Goal: Navigation & Orientation: Find specific page/section

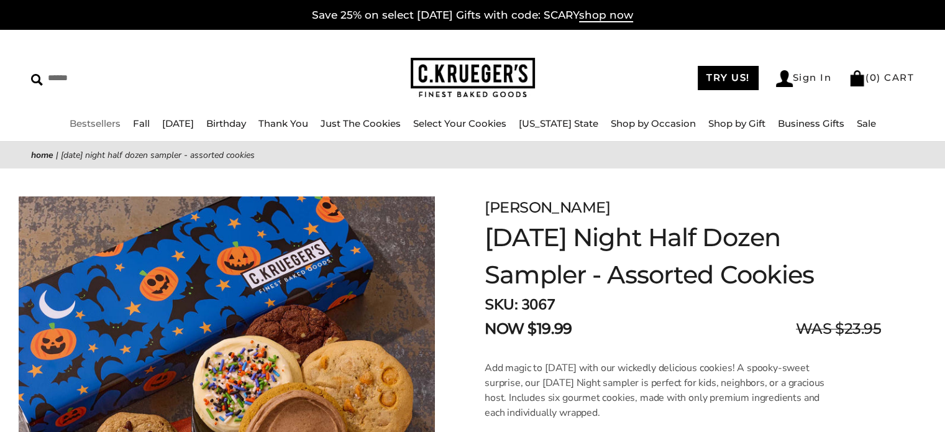
click at [93, 121] on link "Bestsellers" at bounding box center [95, 123] width 51 height 12
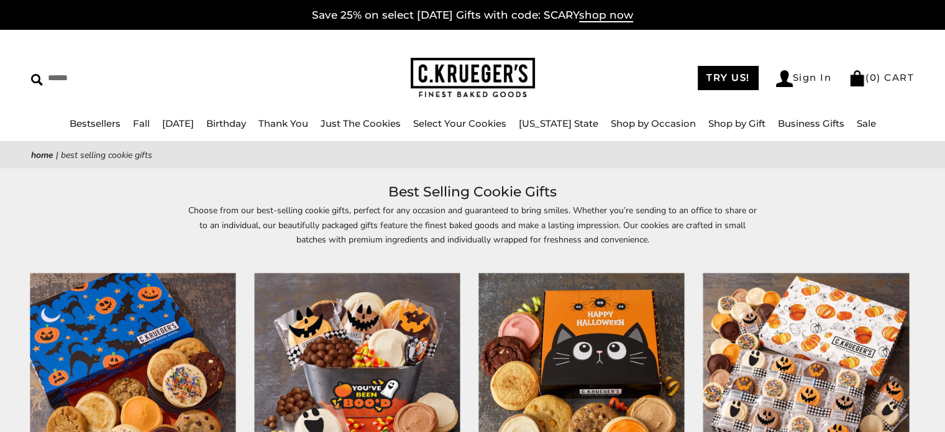
drag, startPoint x: 858, startPoint y: 114, endPoint x: 856, endPoint y: 127, distance: 13.1
click at [856, 126] on div "****** TRY US! Sign In ( 0 ) CART ( 0 ) CART Bestsellers Fall NEW! Cozy Autumn …" at bounding box center [472, 86] width 945 height 112
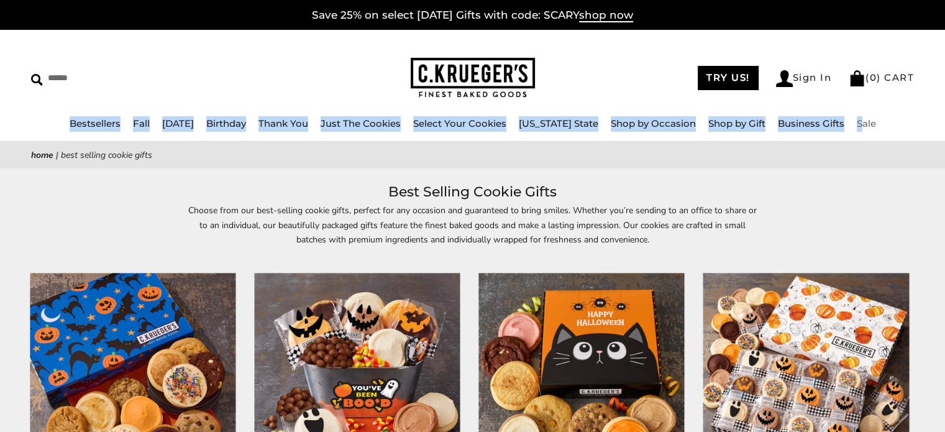
click at [857, 127] on link "Sale" at bounding box center [866, 123] width 19 height 12
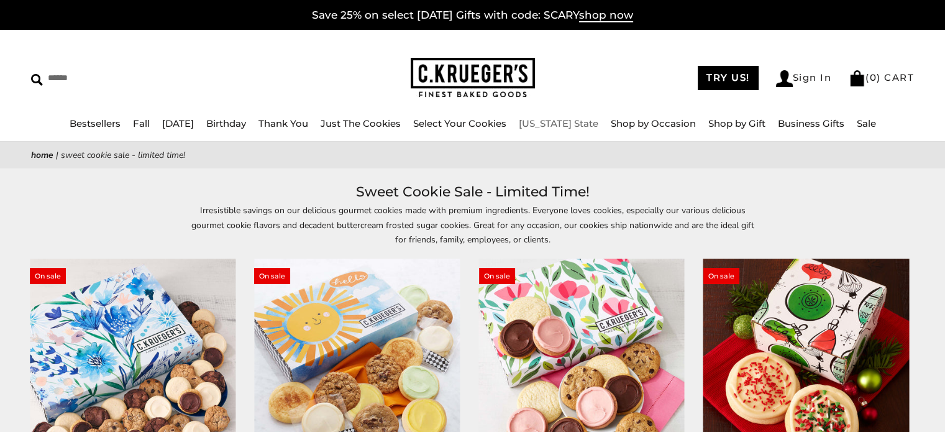
click at [568, 119] on link "[US_STATE] State" at bounding box center [559, 123] width 80 height 12
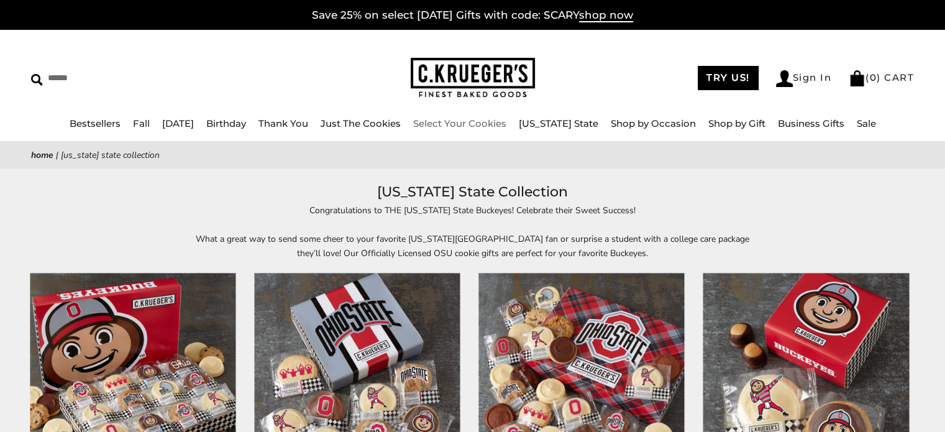
click at [492, 123] on link "Select Your Cookies" at bounding box center [459, 123] width 93 height 12
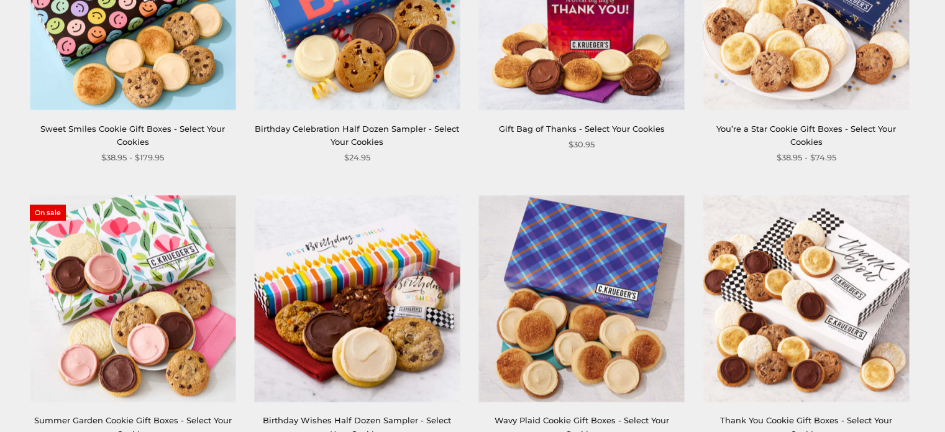
scroll to position [1758, 0]
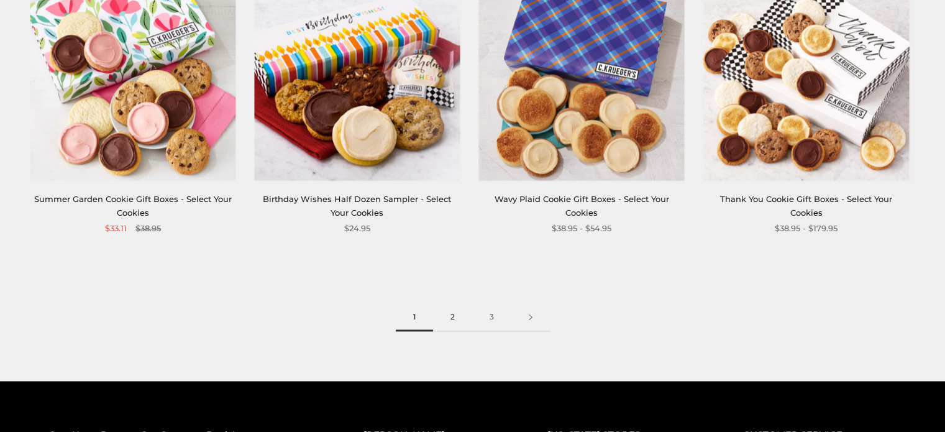
click at [452, 319] on link "2" at bounding box center [452, 317] width 39 height 28
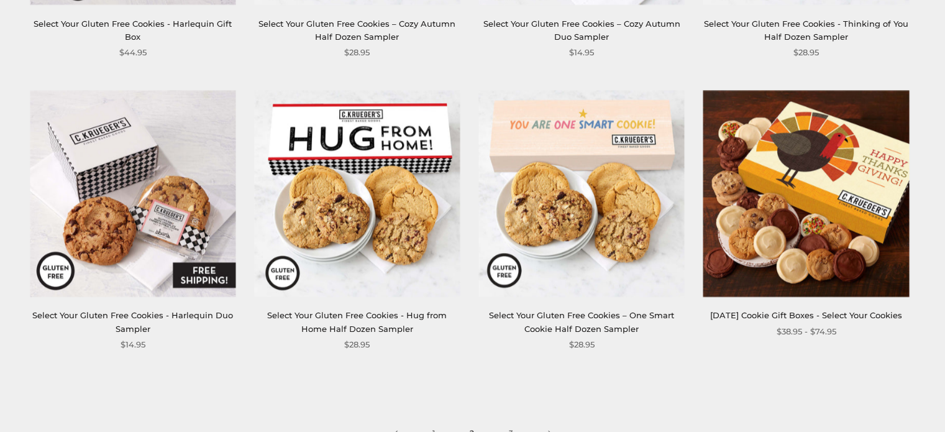
scroll to position [1666, 0]
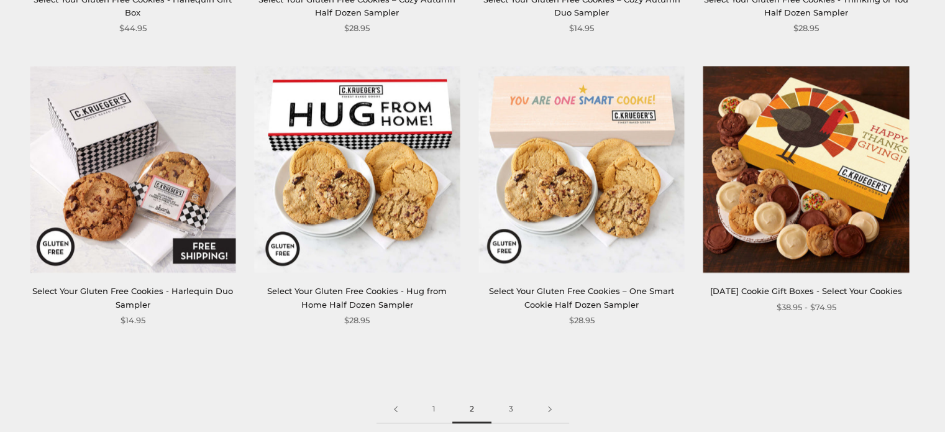
drag, startPoint x: 950, startPoint y: 62, endPoint x: 915, endPoint y: 335, distance: 275.7
